Goal: Task Accomplishment & Management: Use online tool/utility

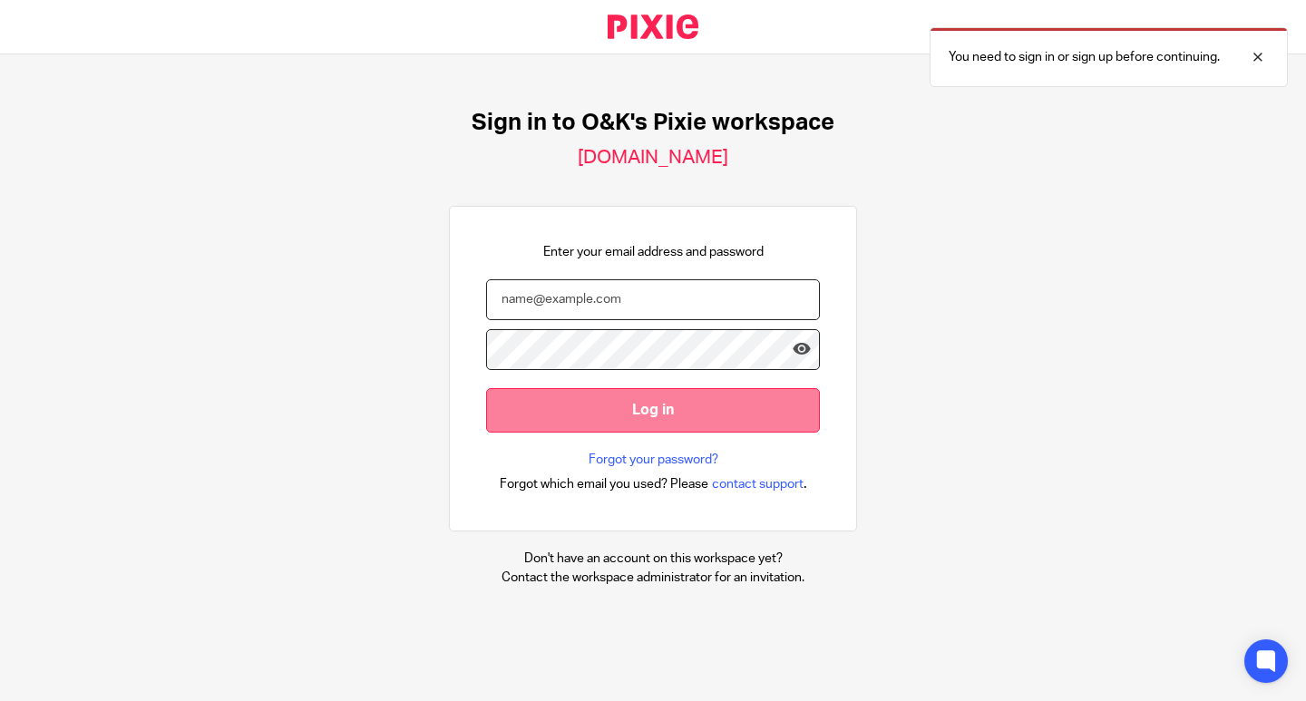
type input "info@oandk.co.uk"
click at [668, 400] on input "Log in" at bounding box center [653, 410] width 334 height 44
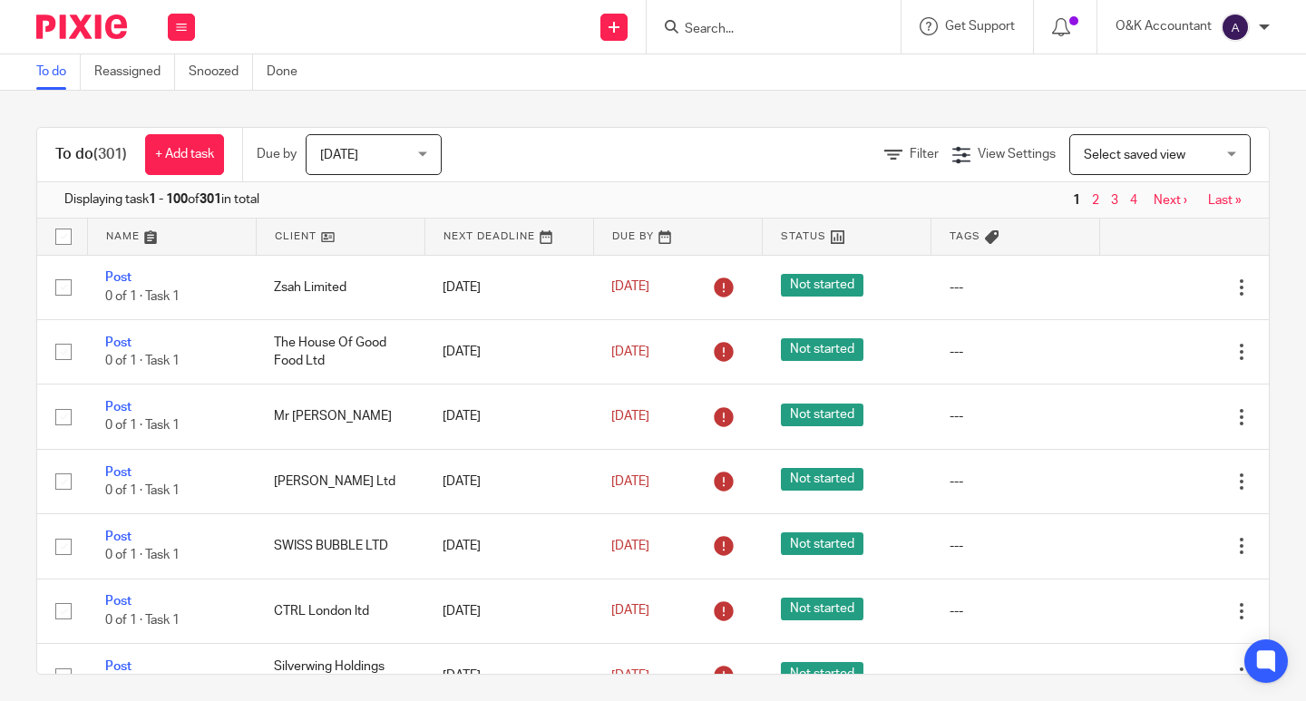
drag, startPoint x: 690, startPoint y: 27, endPoint x: 642, endPoint y: 34, distance: 48.6
click at [690, 27] on input "Search" at bounding box center [764, 30] width 163 height 16
click at [708, 22] on input "Search" at bounding box center [764, 30] width 163 height 16
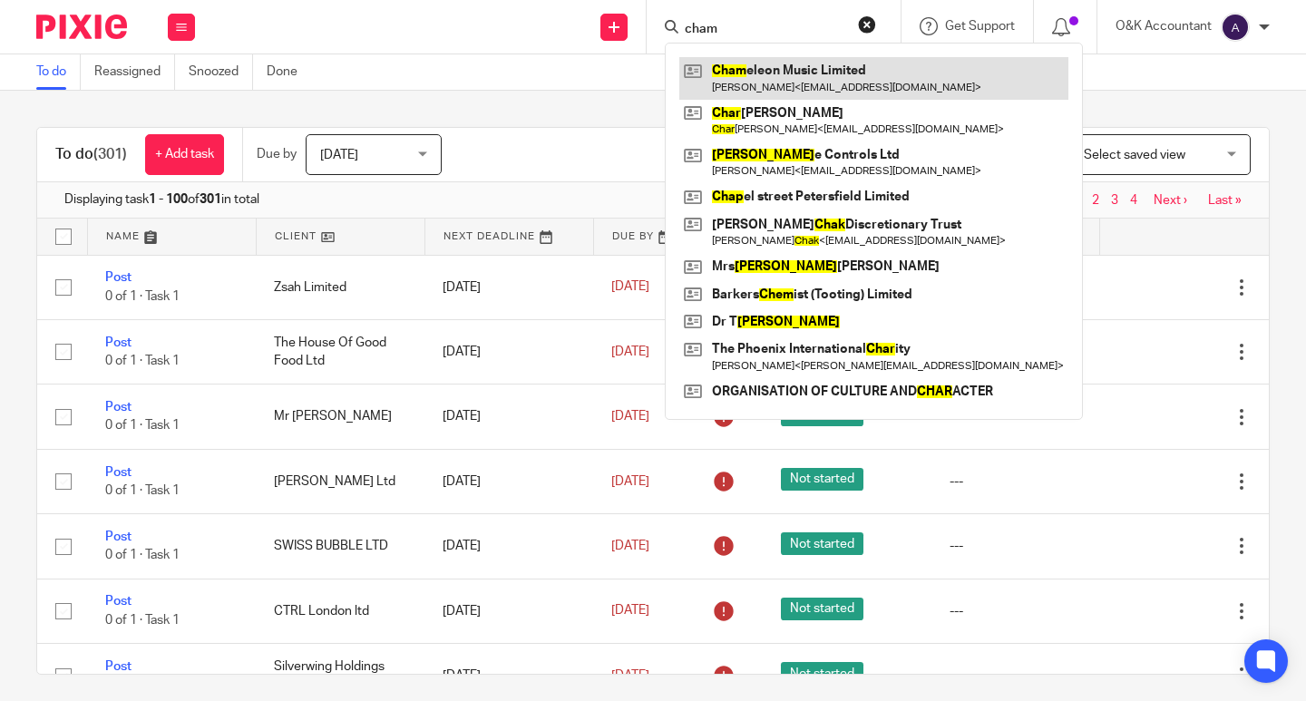
type input "cham"
click at [725, 75] on link at bounding box center [873, 78] width 389 height 42
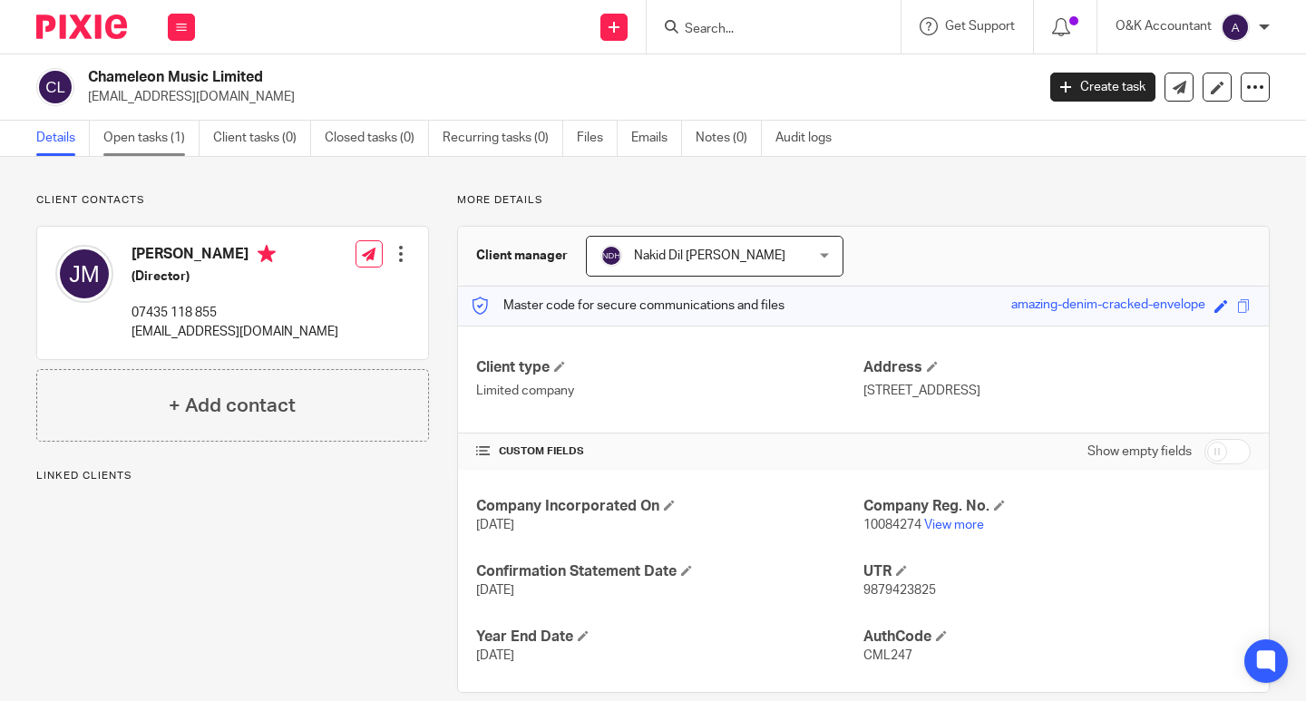
click at [166, 141] on link "Open tasks (1)" at bounding box center [151, 138] width 96 height 35
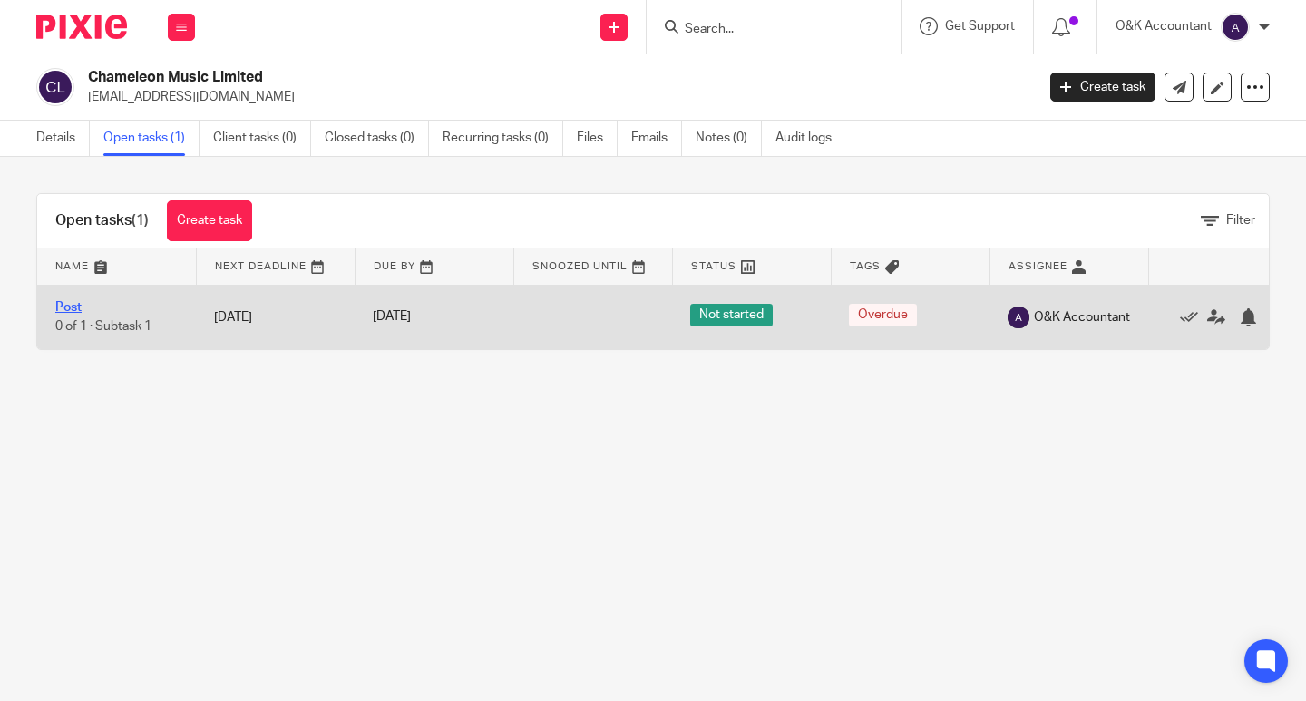
click at [63, 304] on link "Post" at bounding box center [68, 307] width 26 height 13
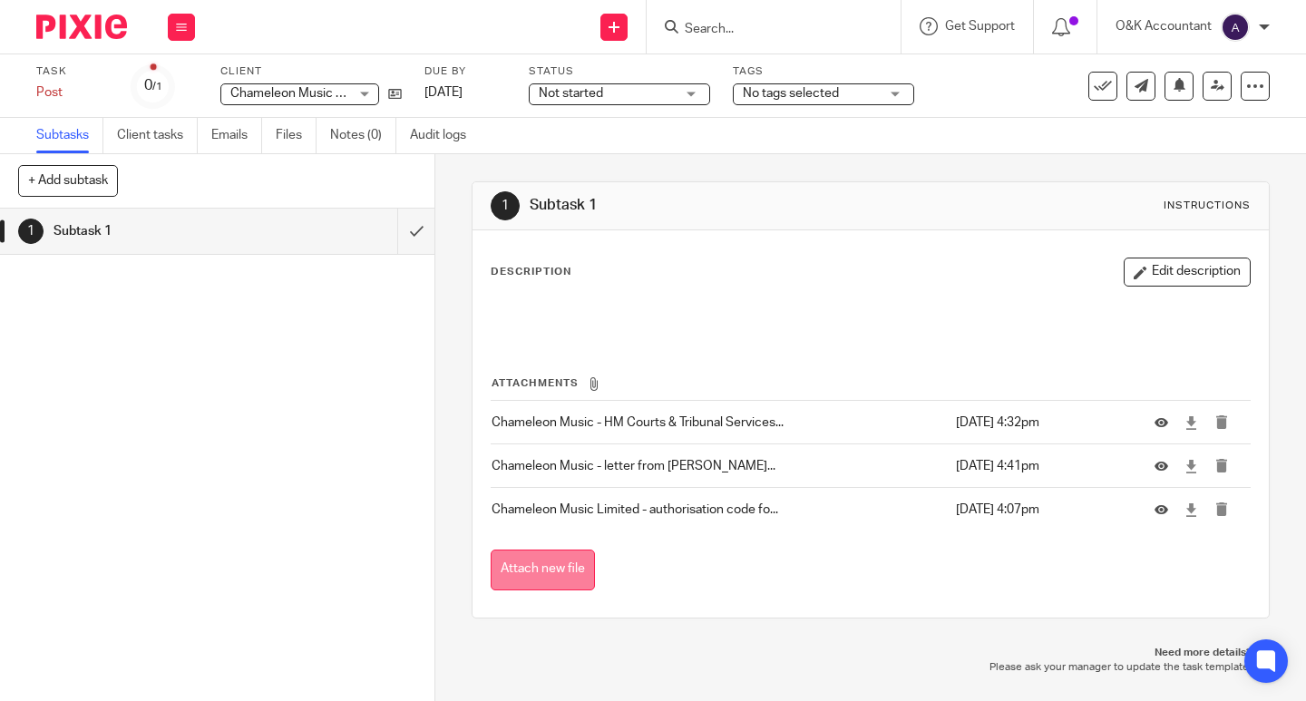
click at [560, 568] on button "Attach new file" at bounding box center [543, 570] width 104 height 41
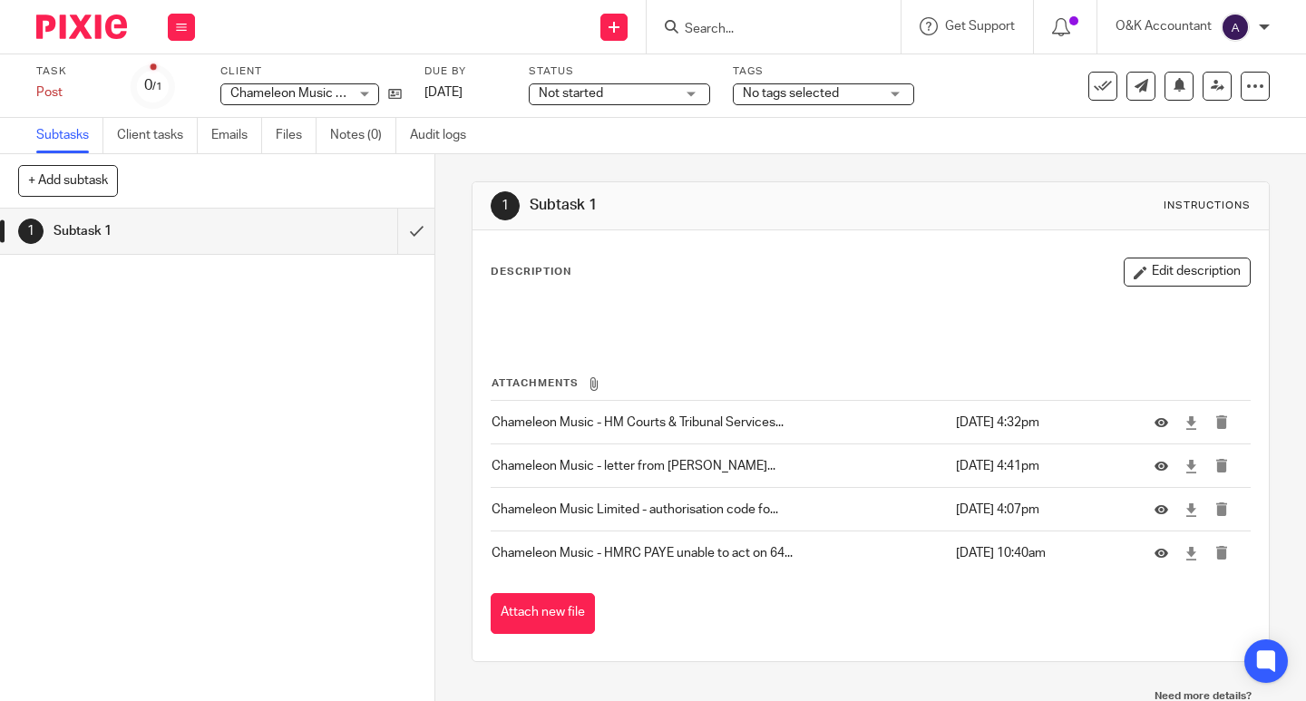
click at [716, 18] on form at bounding box center [779, 26] width 193 height 23
click at [721, 29] on input "Search" at bounding box center [764, 30] width 163 height 16
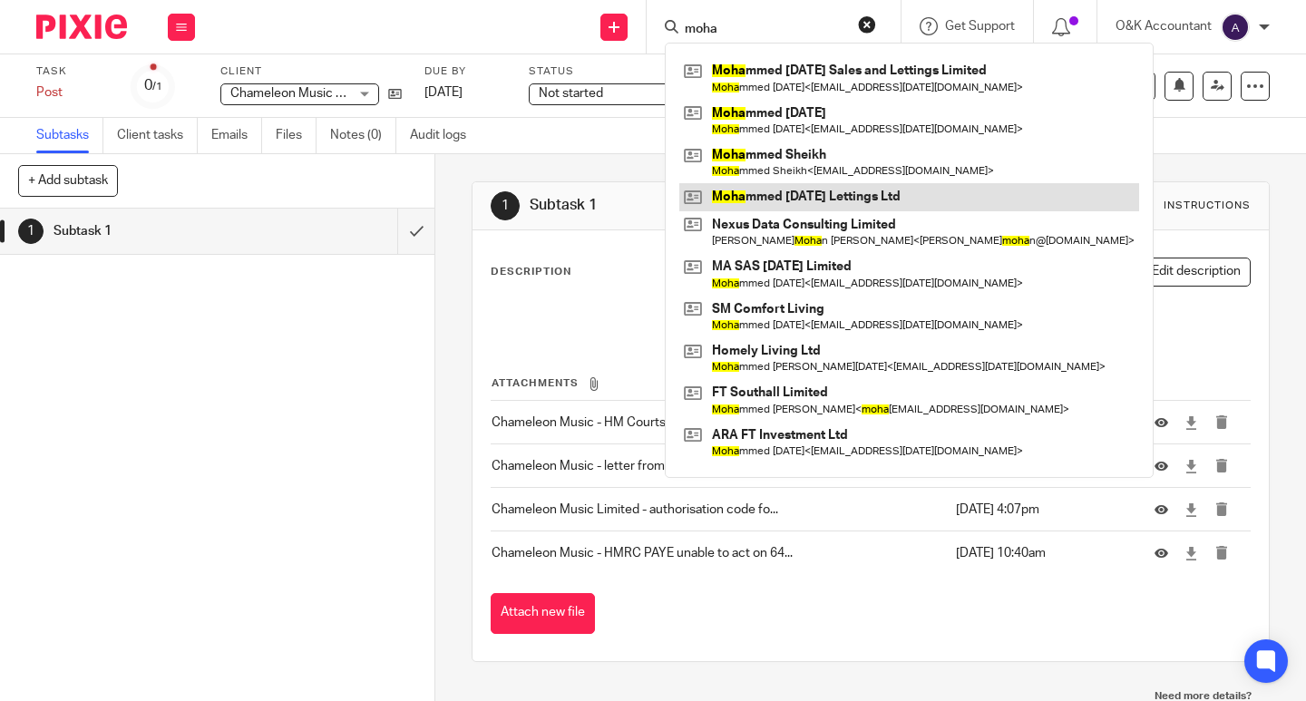
type input "moha"
click at [746, 199] on link at bounding box center [909, 196] width 460 height 27
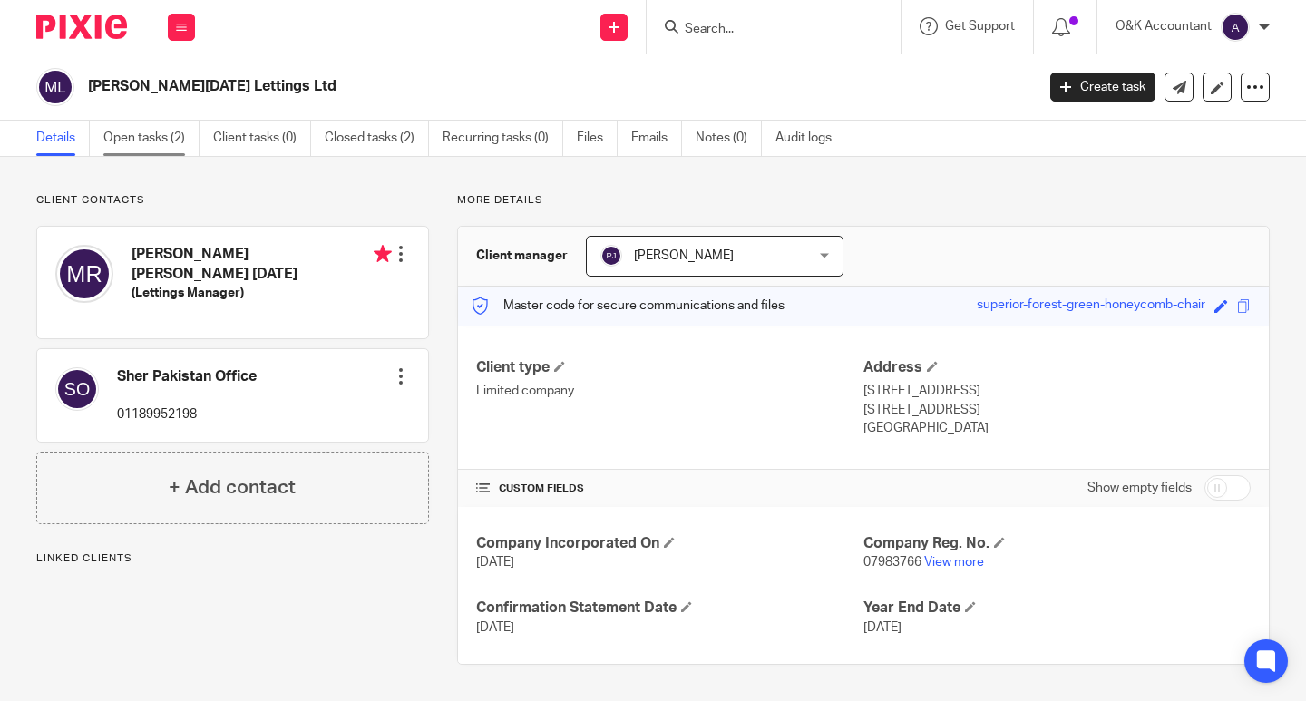
click at [133, 142] on link "Open tasks (2)" at bounding box center [151, 138] width 96 height 35
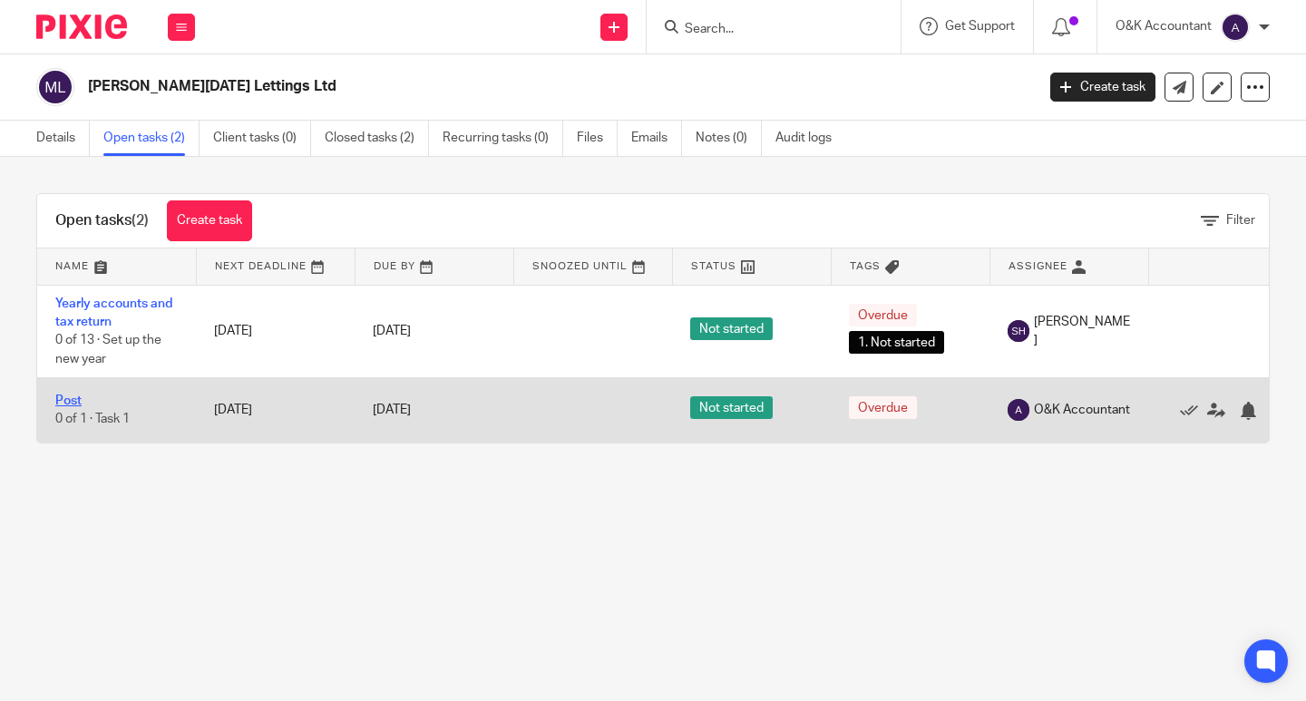
click at [77, 399] on link "Post" at bounding box center [68, 401] width 26 height 13
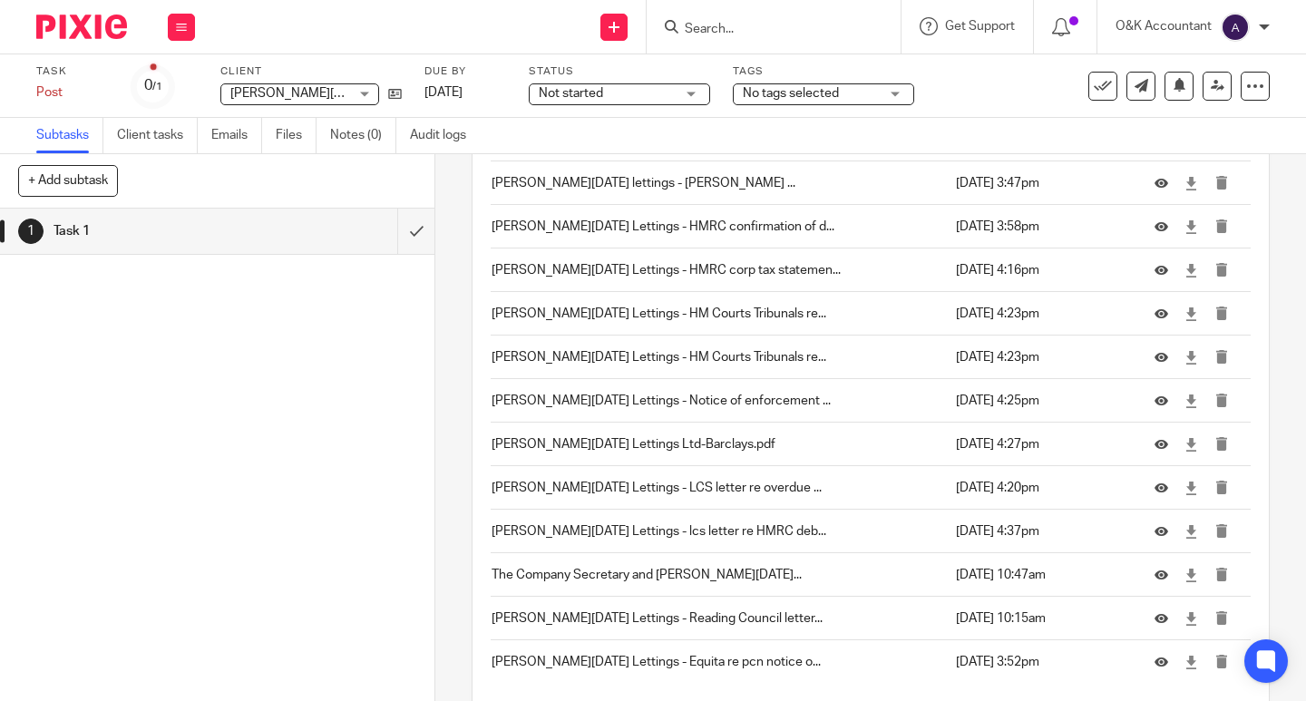
scroll to position [1759, 0]
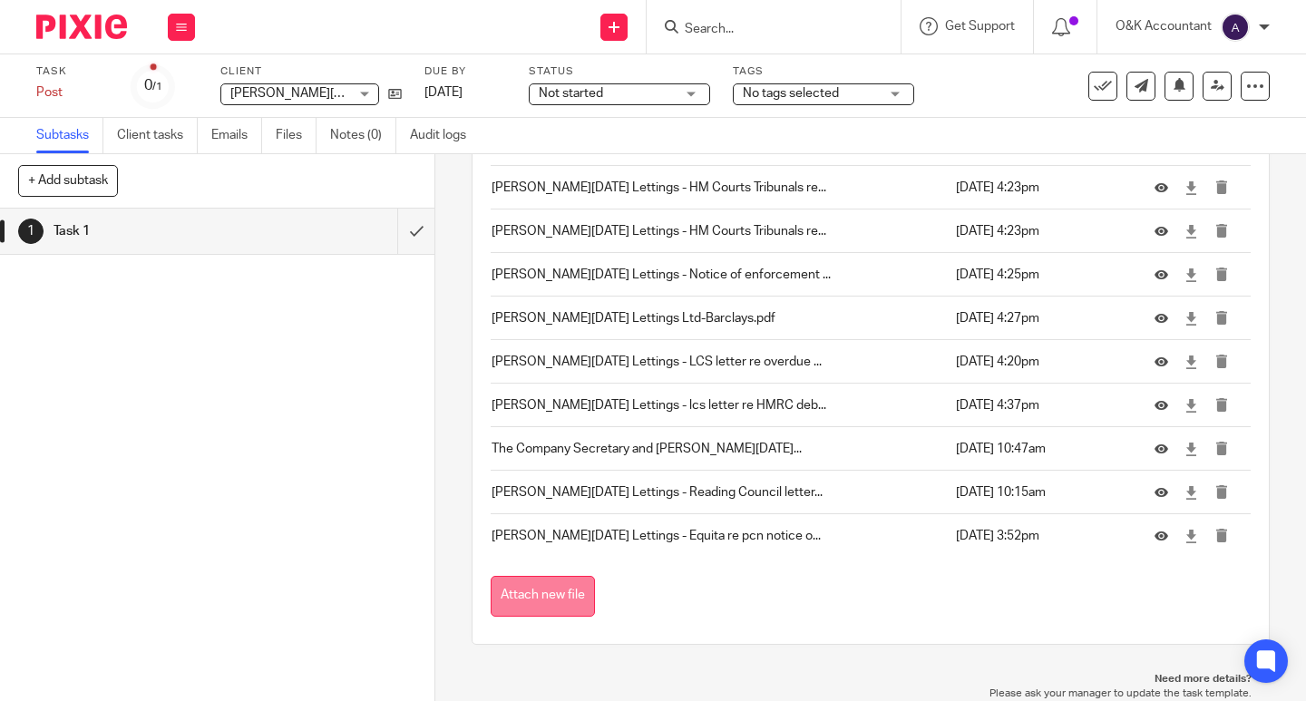
click at [531, 605] on button "Attach new file" at bounding box center [543, 596] width 104 height 41
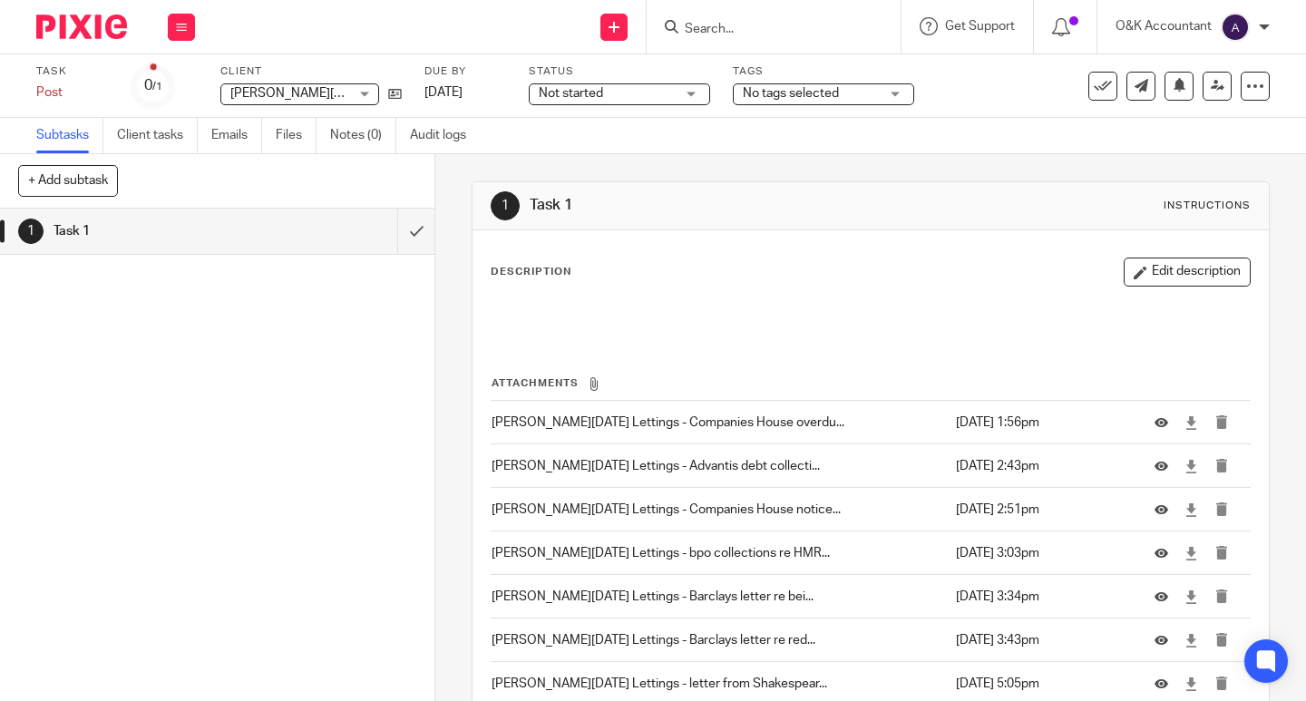
click at [700, 24] on input "Search" at bounding box center [764, 30] width 163 height 16
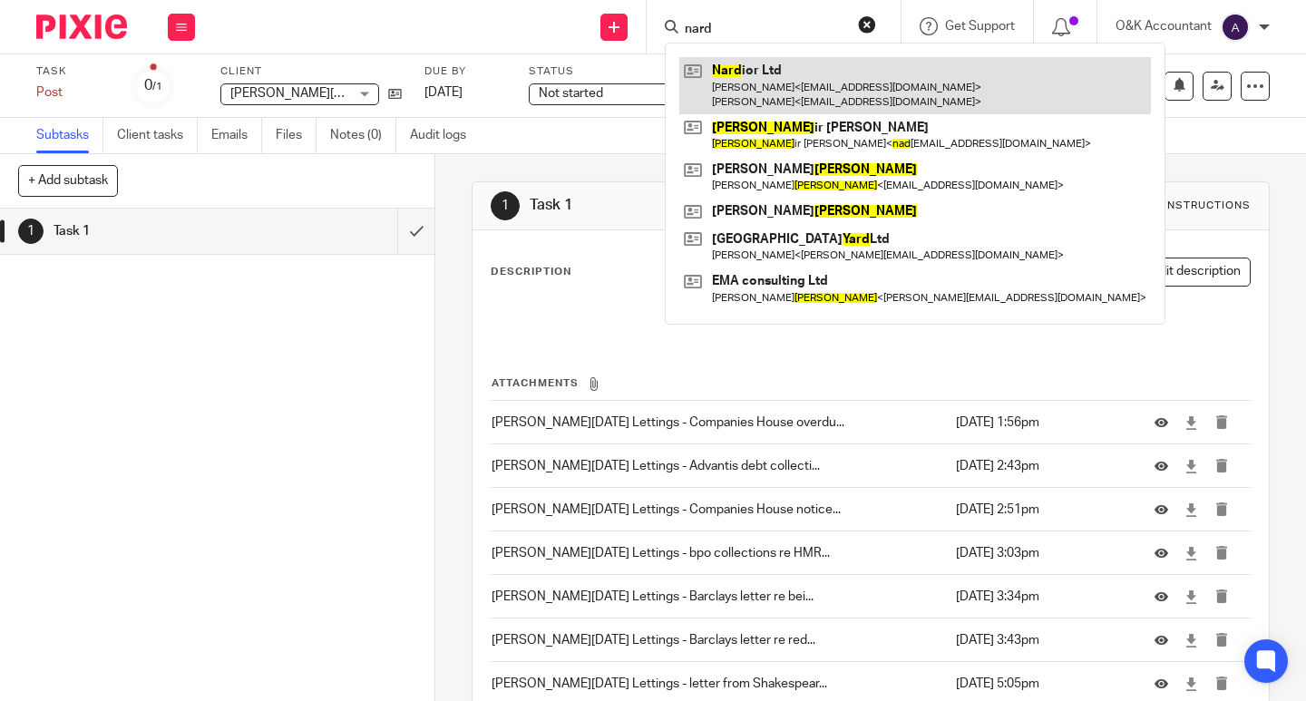
type input "nard"
click at [734, 64] on link at bounding box center [915, 85] width 472 height 56
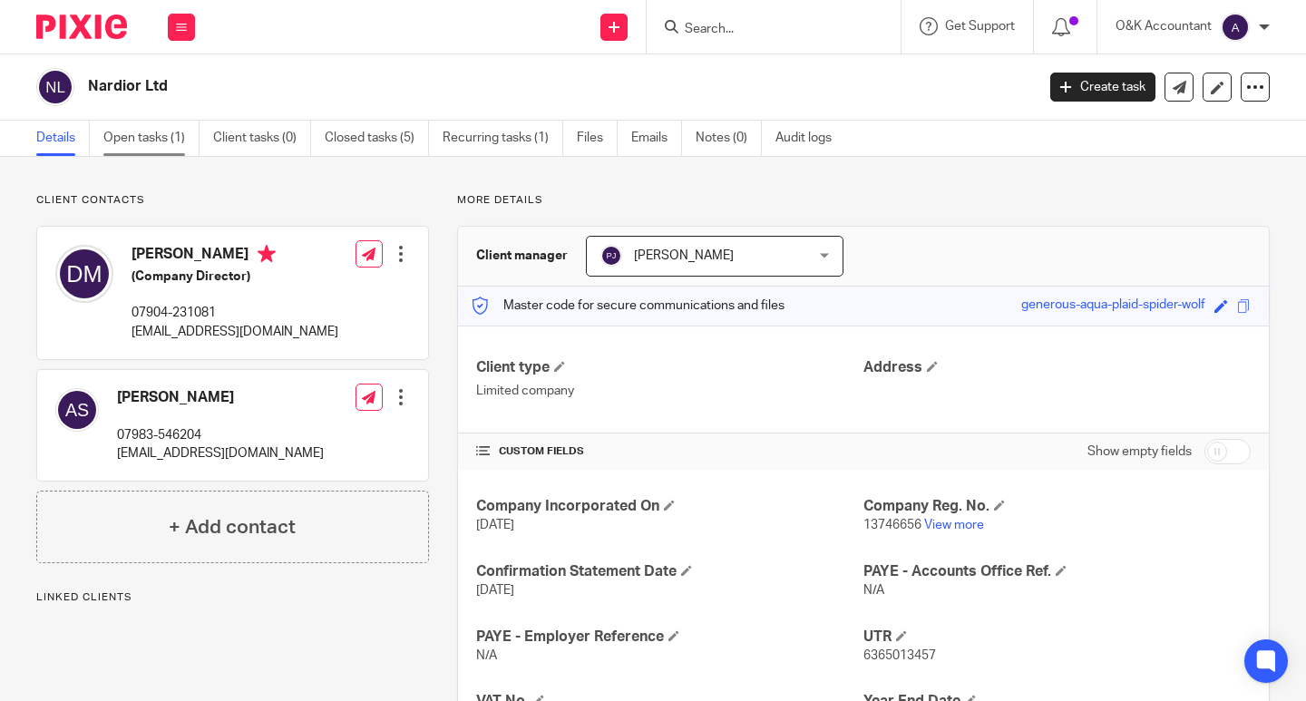
click at [117, 144] on link "Open tasks (1)" at bounding box center [151, 138] width 96 height 35
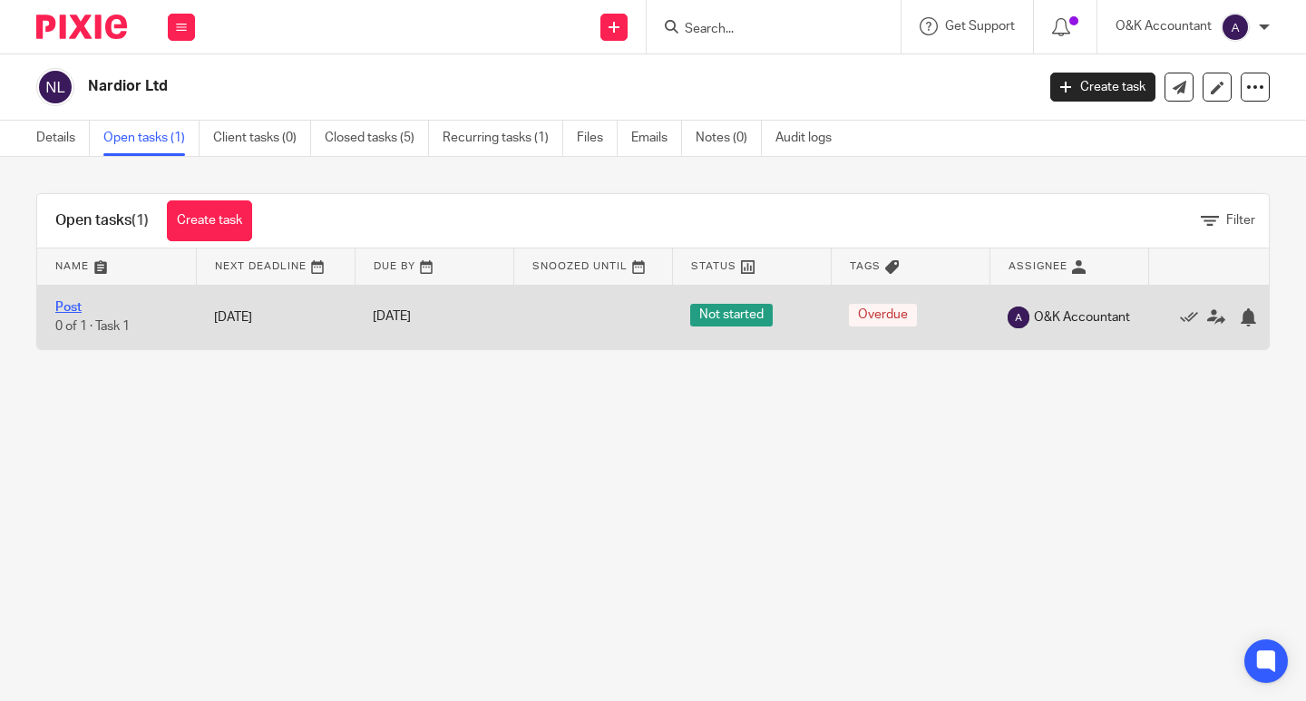
click at [61, 306] on link "Post" at bounding box center [68, 307] width 26 height 13
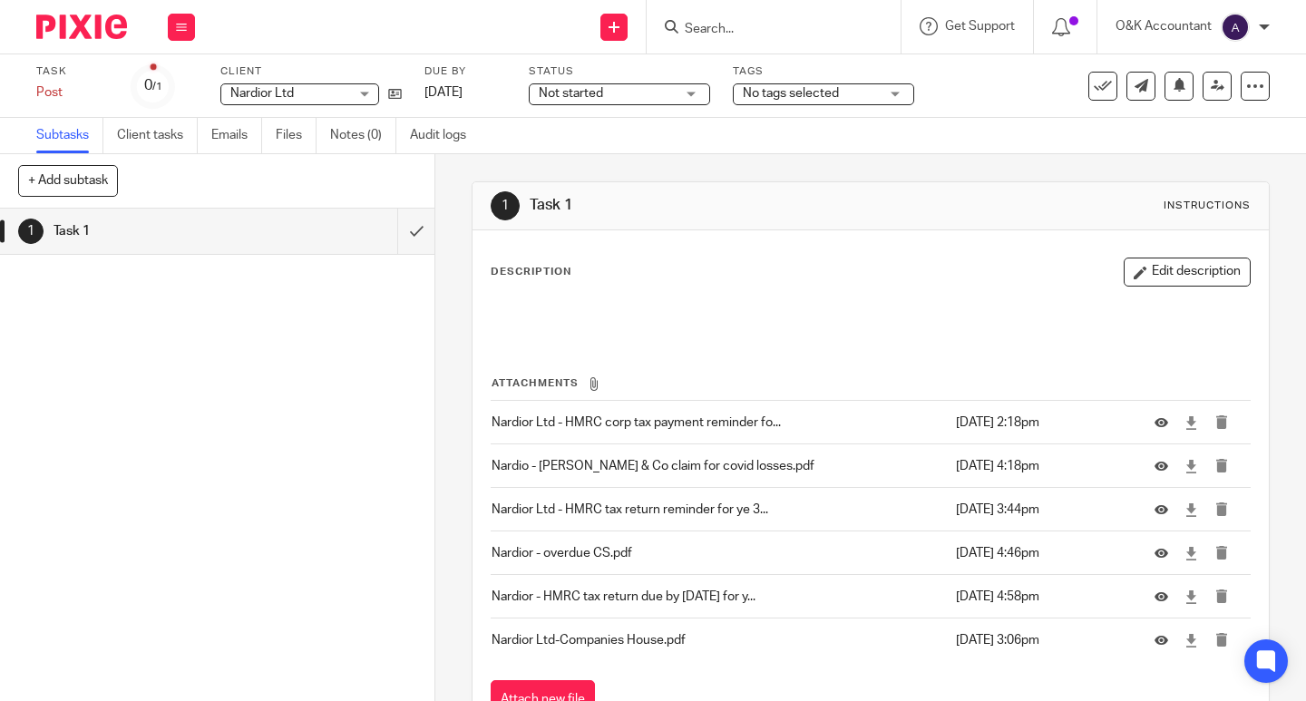
scroll to position [104, 0]
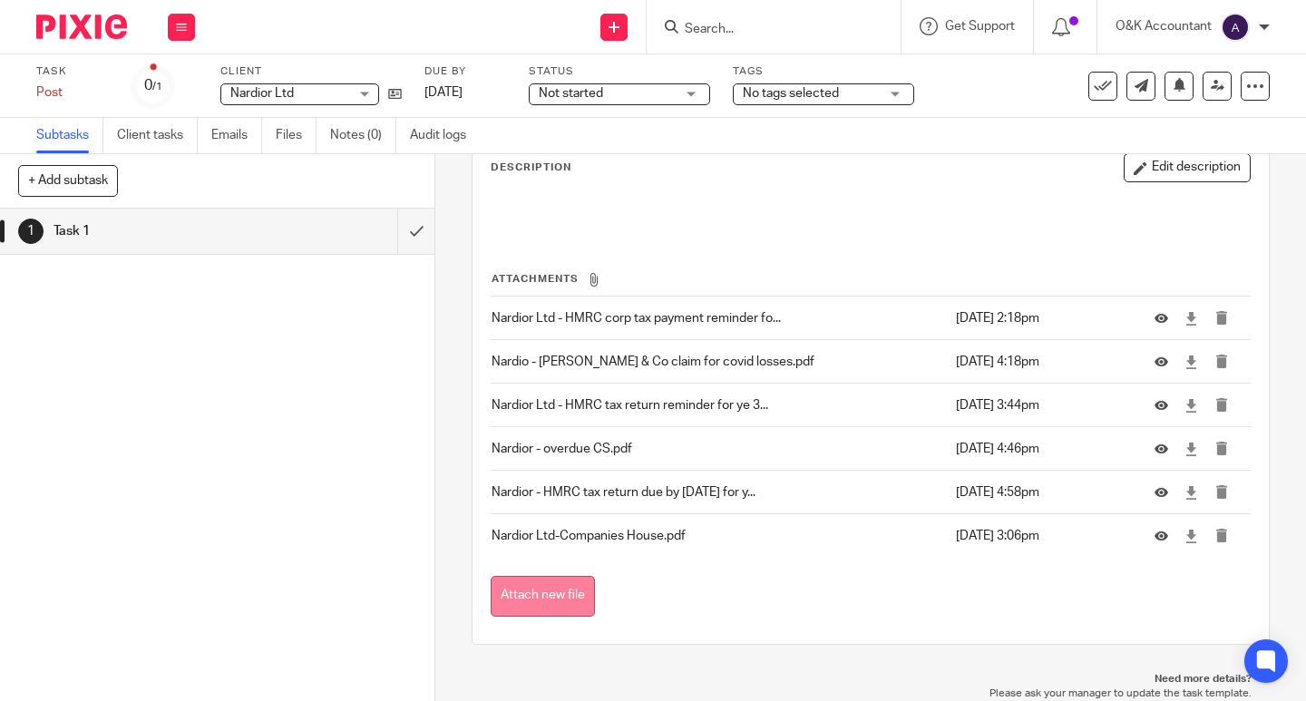
click at [578, 588] on button "Attach new file" at bounding box center [543, 596] width 104 height 41
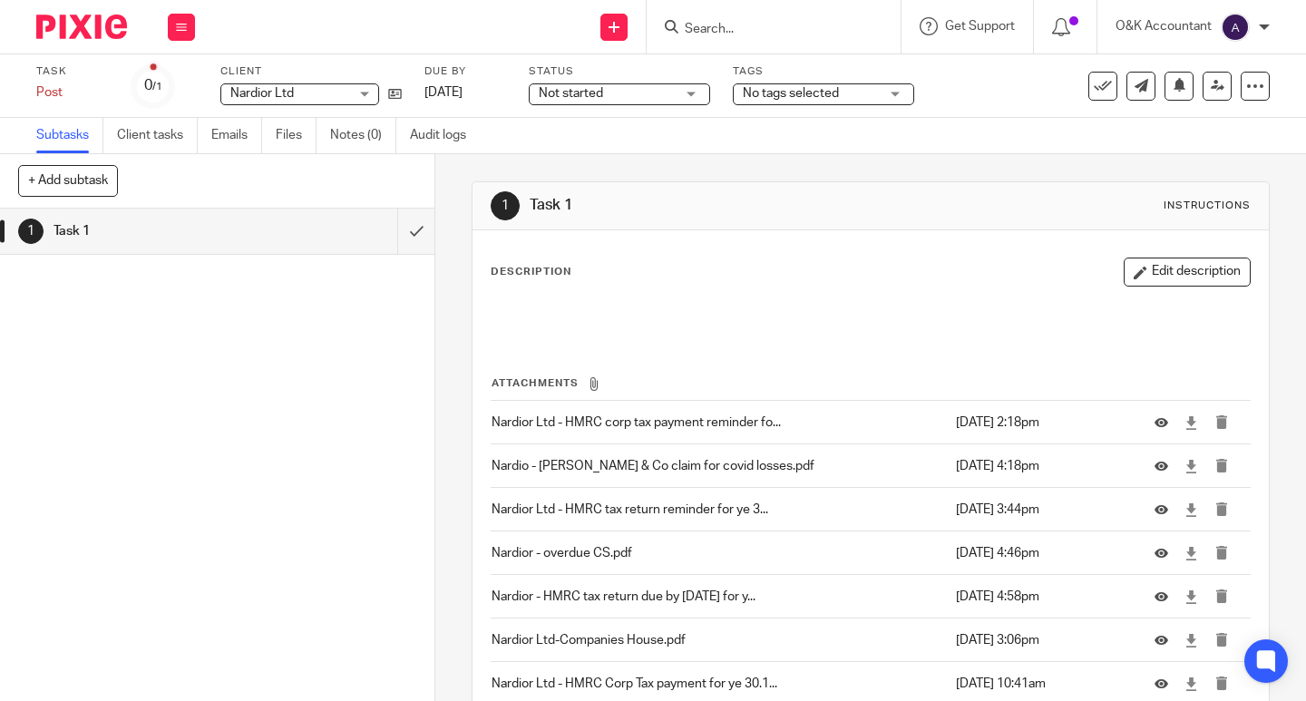
click at [718, 31] on input "Search" at bounding box center [764, 30] width 163 height 16
type input "pathway"
click at [747, 72] on link at bounding box center [791, 70] width 225 height 27
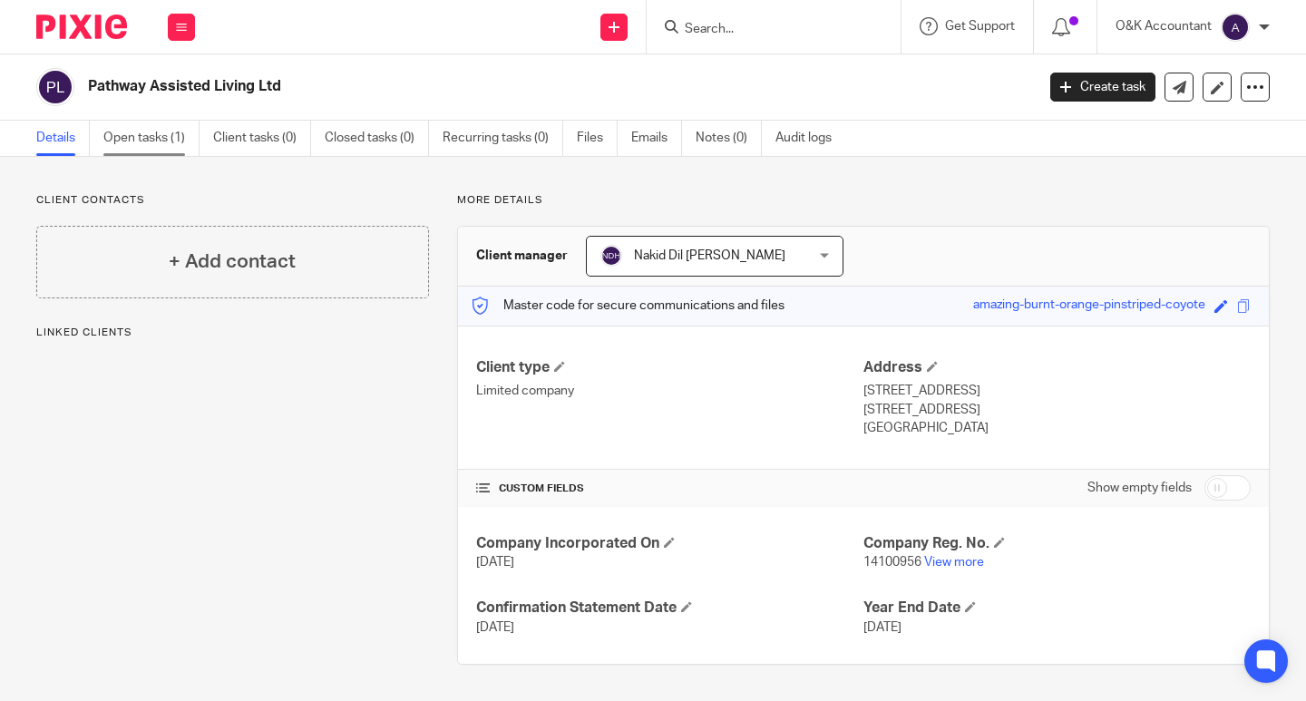
click at [158, 141] on link "Open tasks (1)" at bounding box center [151, 138] width 96 height 35
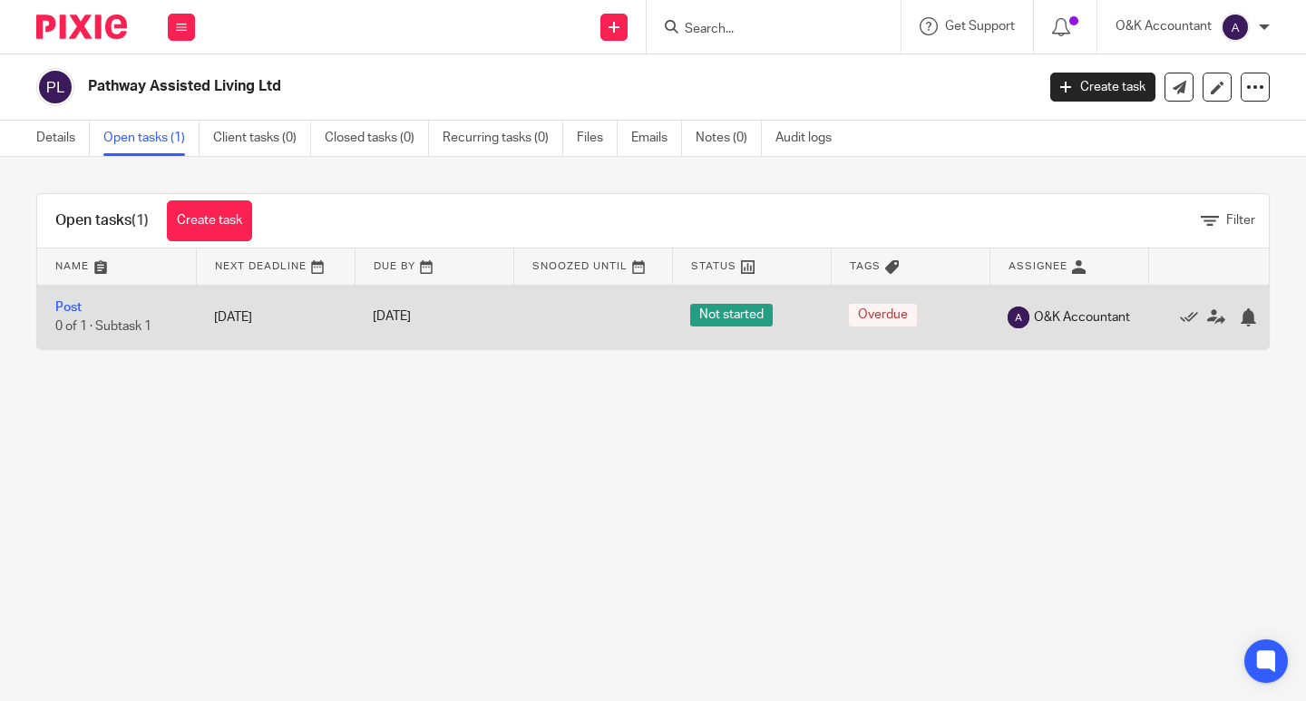
click at [73, 315] on td "Post 0 of 1 · Subtask 1" at bounding box center [116, 317] width 159 height 64
click at [73, 306] on link "Post" at bounding box center [68, 307] width 26 height 13
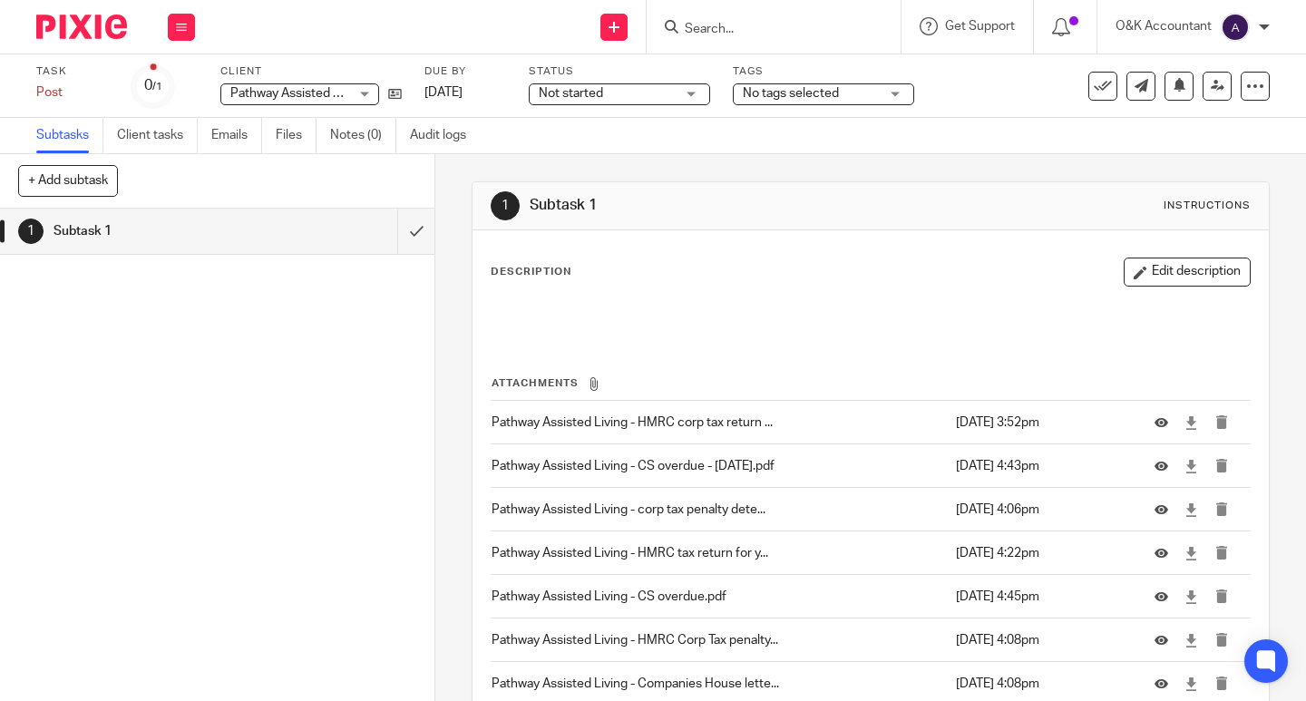
scroll to position [148, 0]
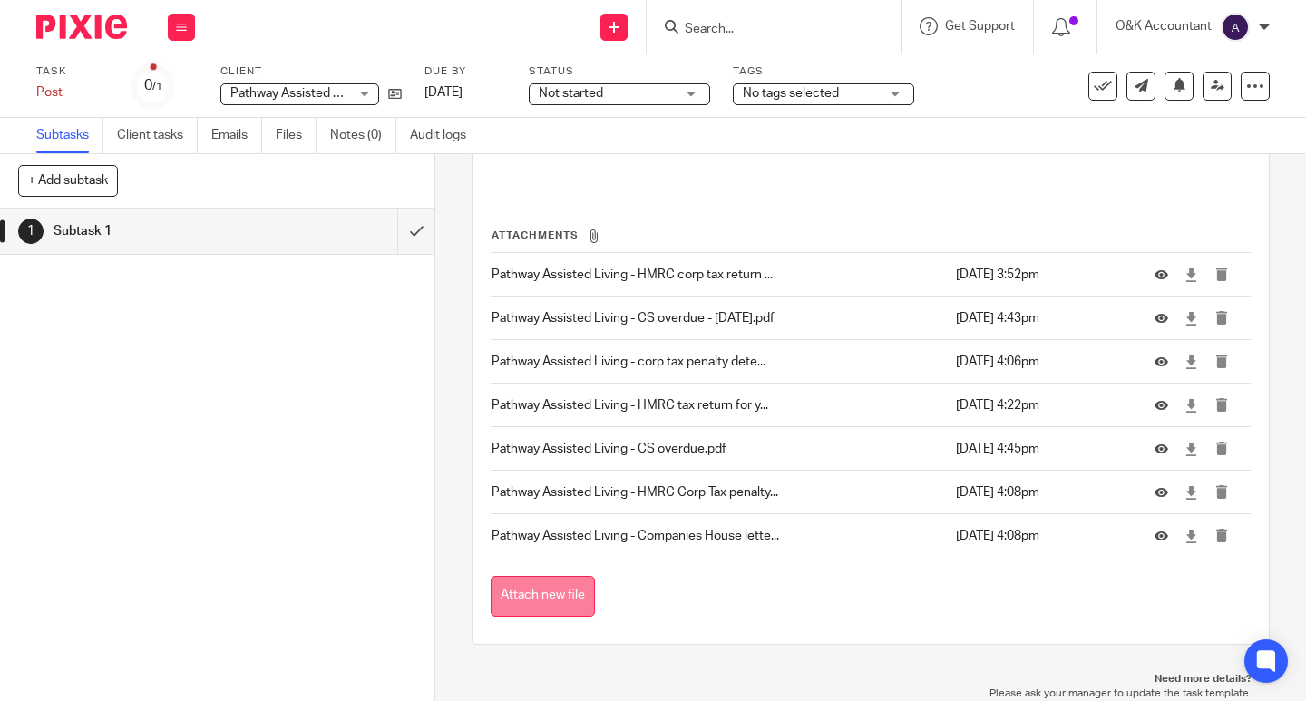
click at [536, 594] on button "Attach new file" at bounding box center [543, 596] width 104 height 41
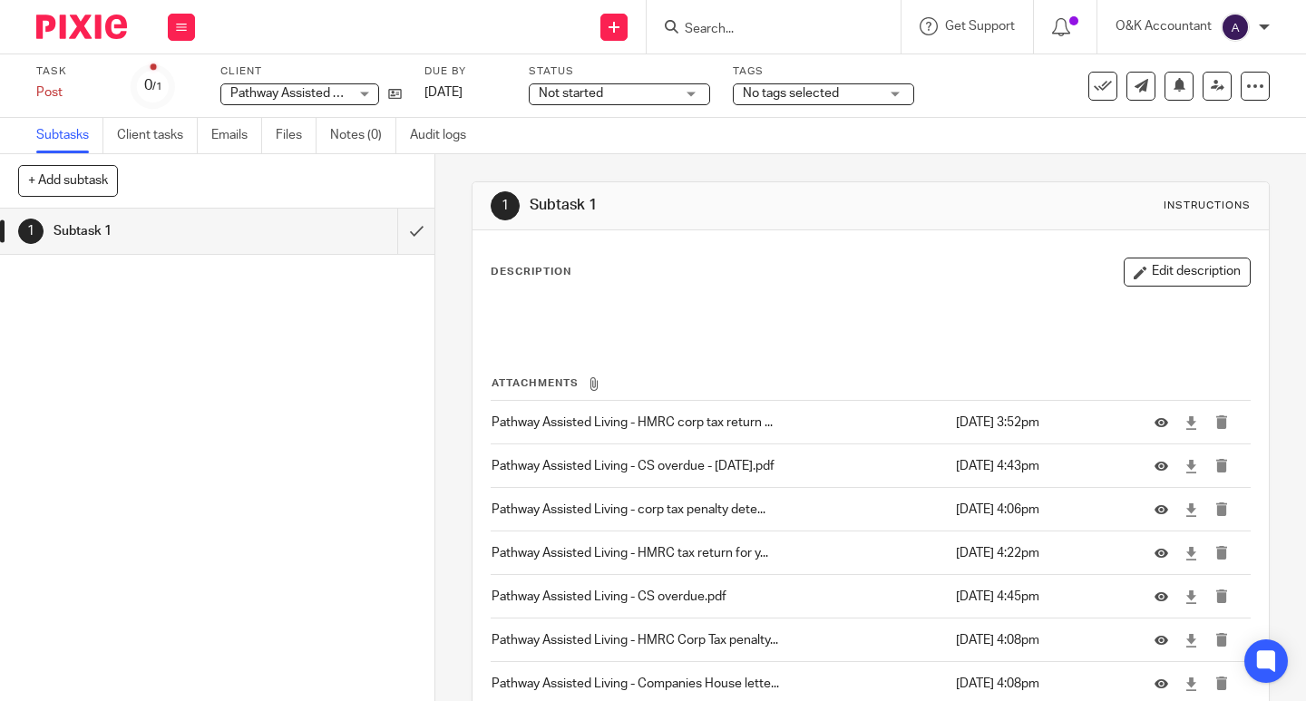
click at [743, 29] on input "Search" at bounding box center [764, 30] width 163 height 16
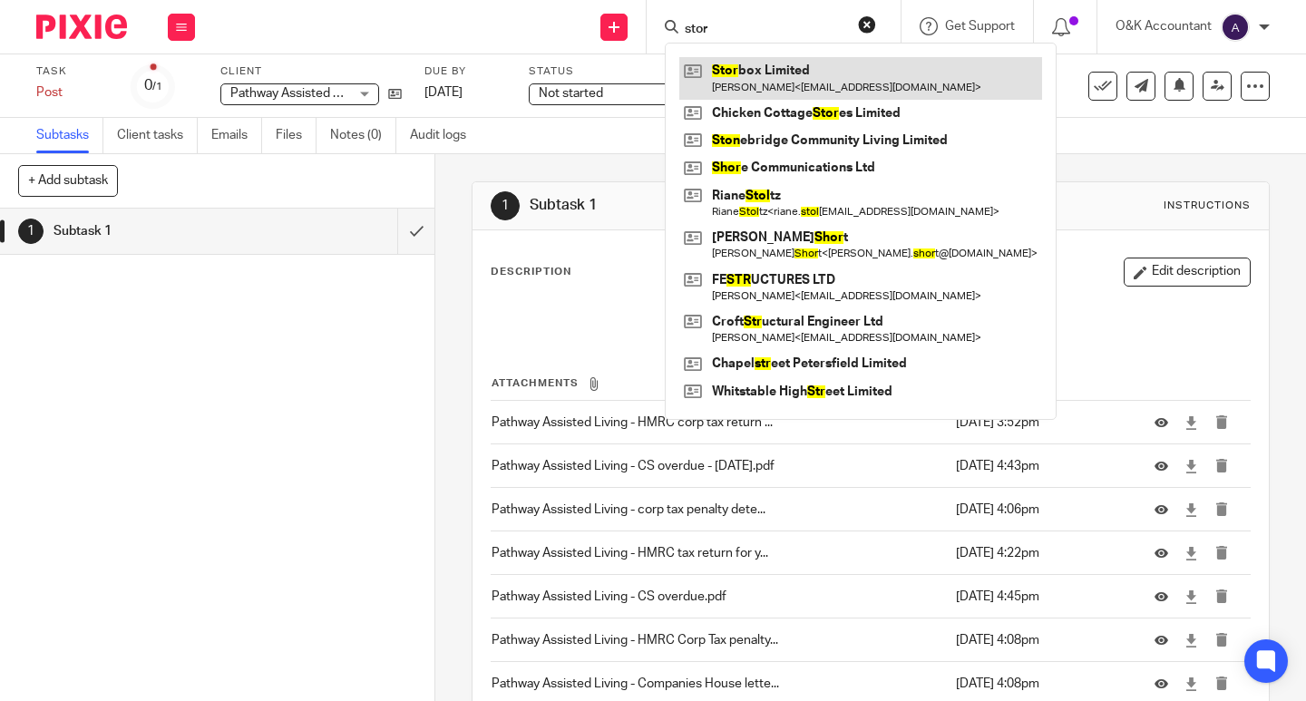
type input "stor"
click at [738, 73] on link at bounding box center [860, 78] width 363 height 42
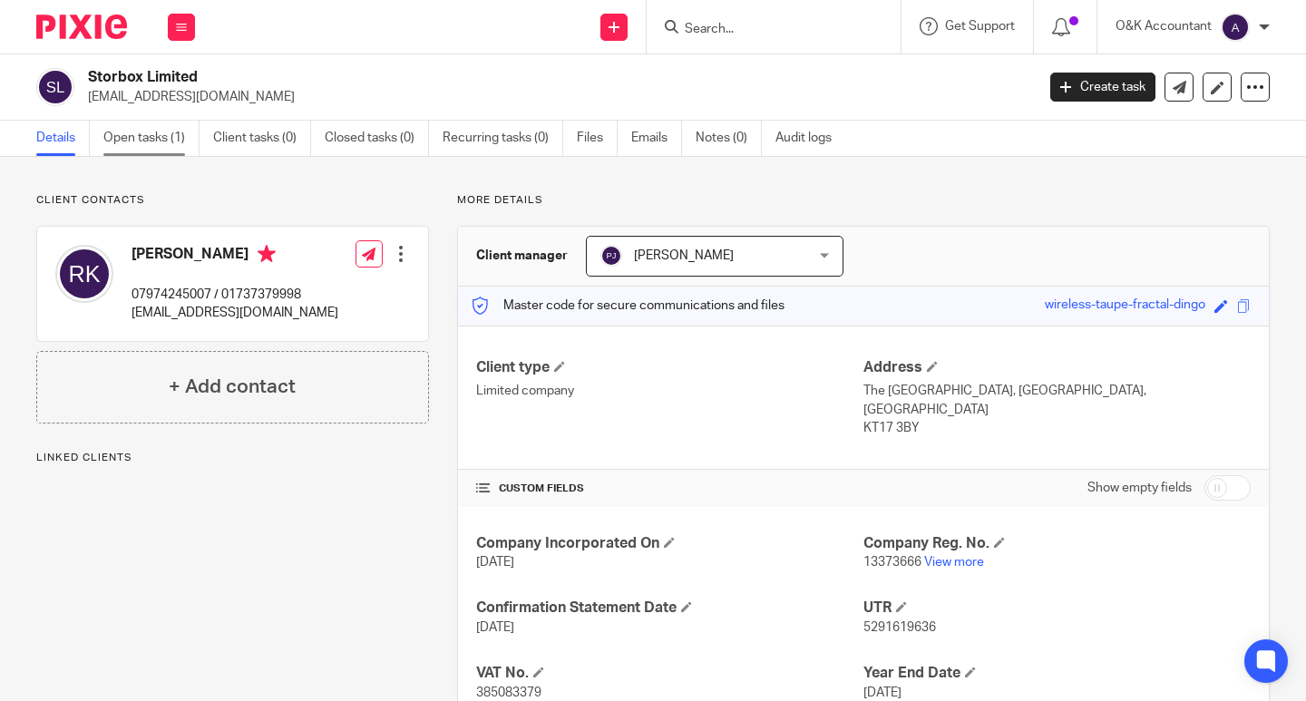
click at [118, 138] on link "Open tasks (1)" at bounding box center [151, 138] width 96 height 35
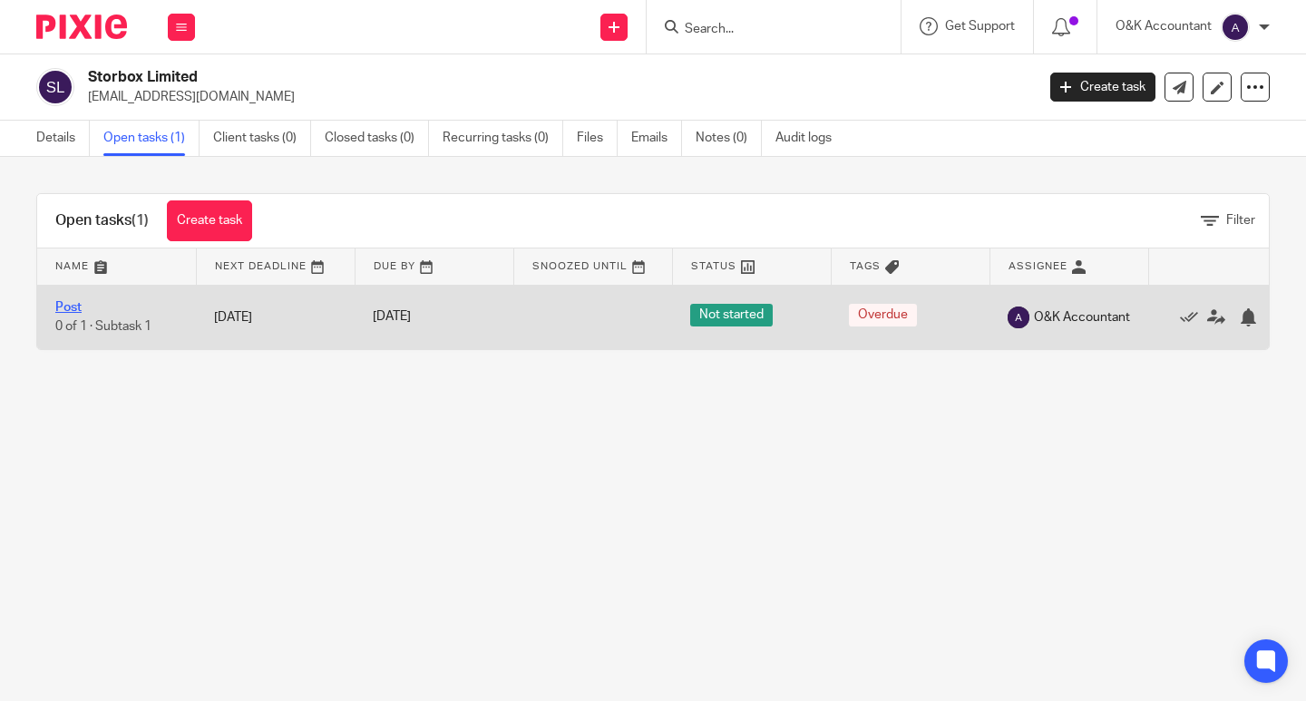
click at [73, 304] on link "Post" at bounding box center [68, 307] width 26 height 13
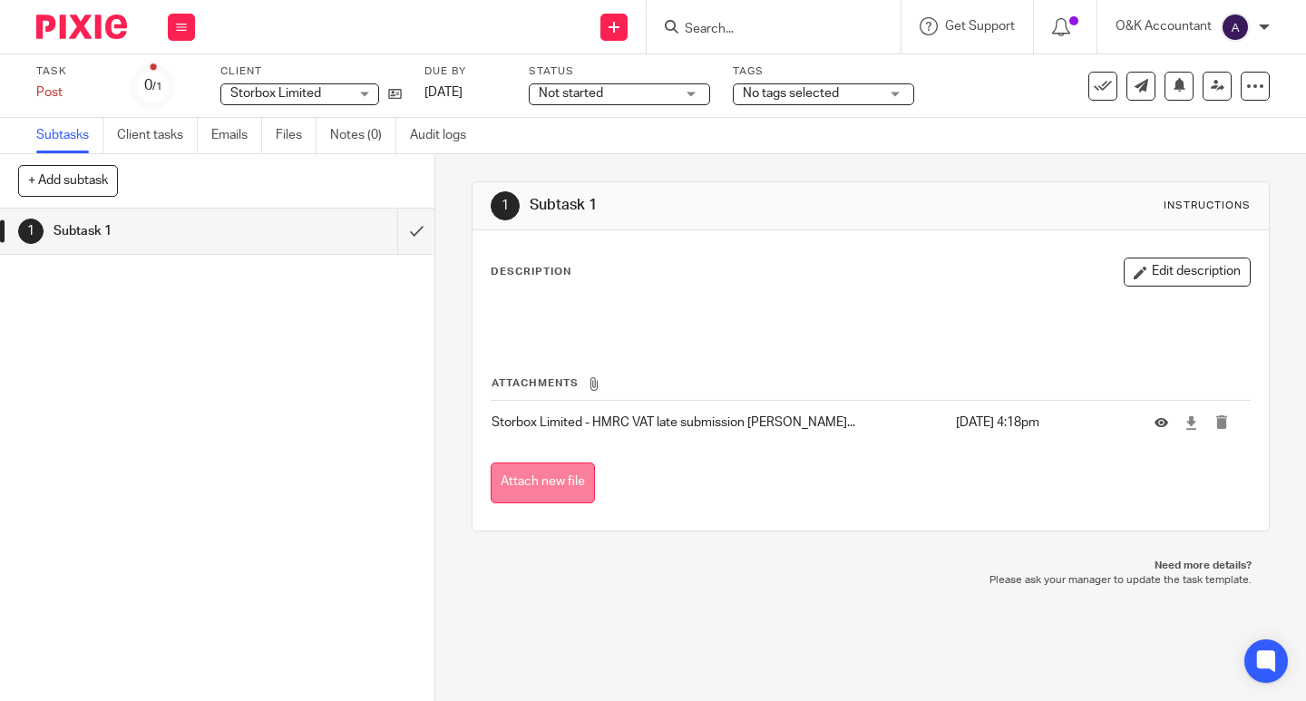
click at [547, 491] on button "Attach new file" at bounding box center [543, 483] width 104 height 41
